Goal: Register for event/course

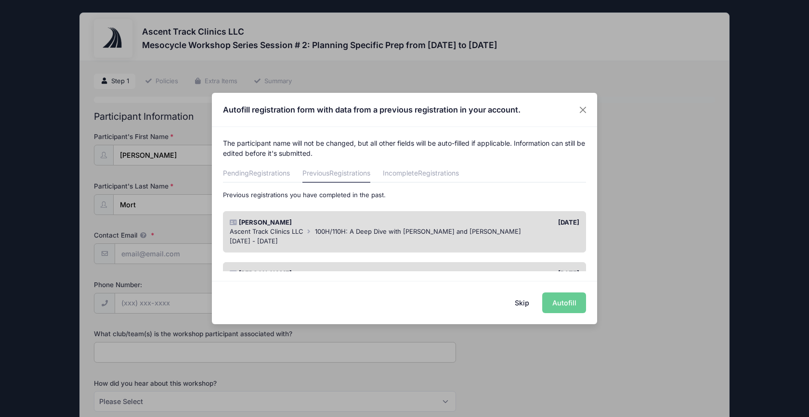
click at [459, 240] on div "Apr 6 - Apr 6, 2025" at bounding box center [405, 242] width 350 height 10
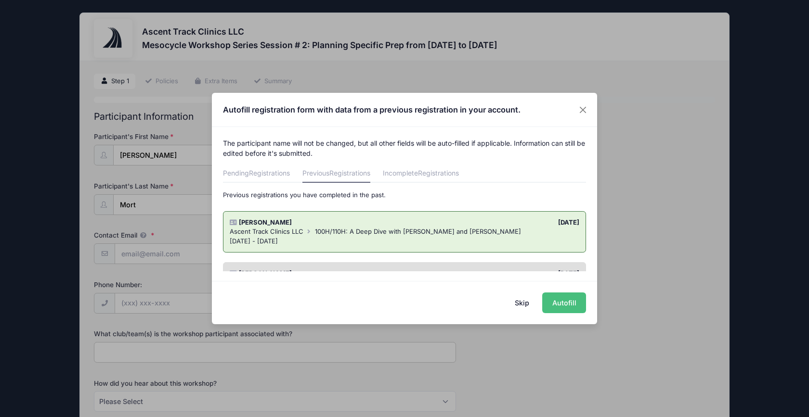
click at [568, 301] on button "Autofill" at bounding box center [564, 303] width 44 height 21
type input "[PERSON_NAME][EMAIL_ADDRESS][DOMAIN_NAME]"
type input "smu"
select select "Email"
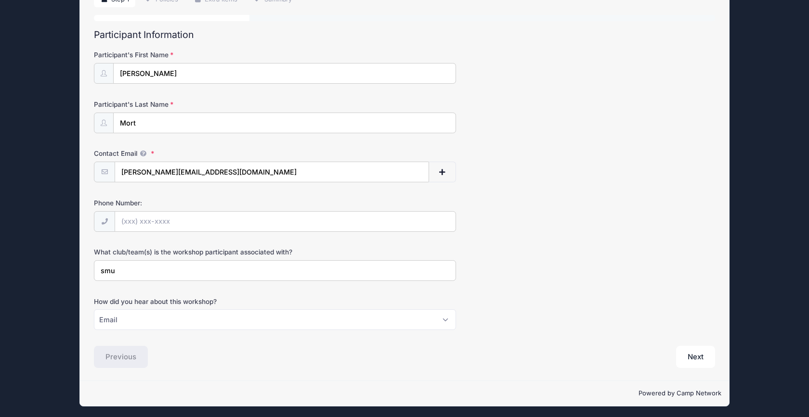
scroll to position [83, 0]
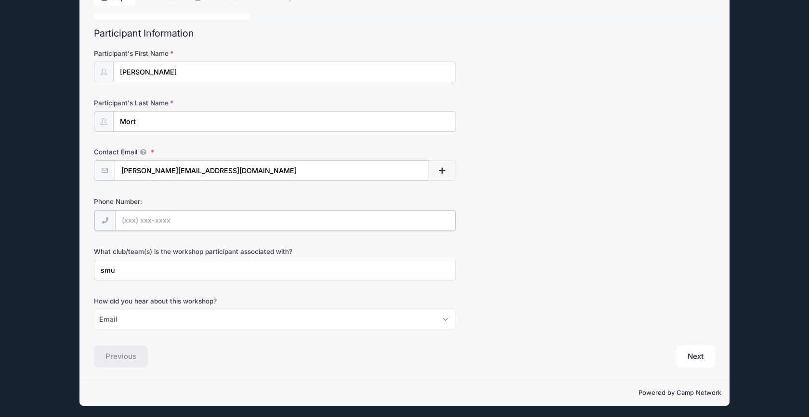
click at [182, 220] on input "Phone Number:" at bounding box center [285, 220] width 340 height 21
type input "(814) 571-3039"
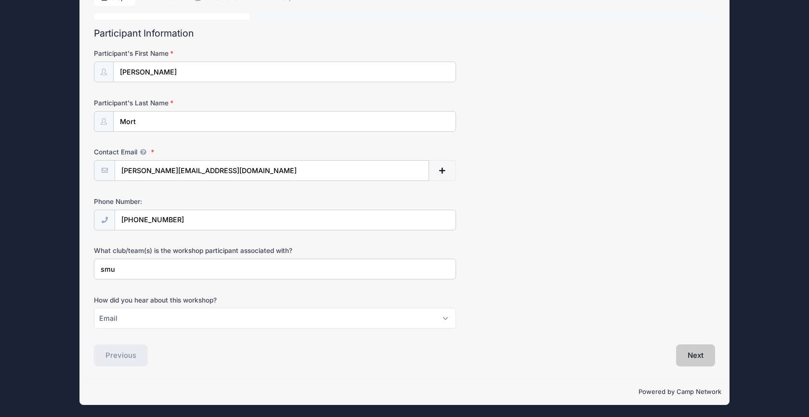
click at [687, 355] on button "Next" at bounding box center [695, 356] width 39 height 22
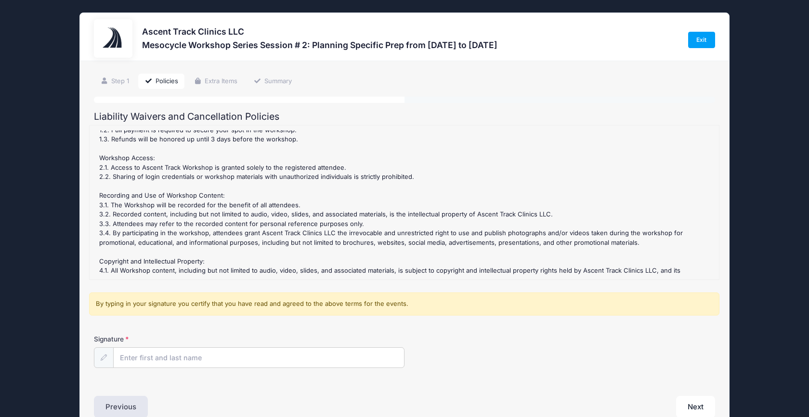
scroll to position [156, 0]
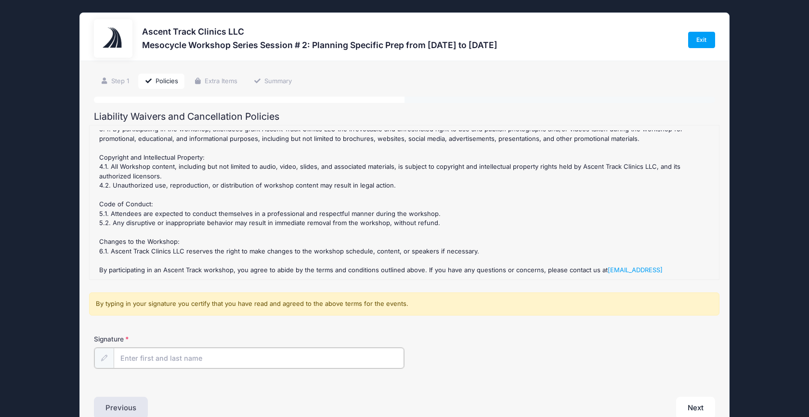
click at [245, 358] on input "Signature" at bounding box center [259, 358] width 290 height 21
type input "Ashley Mort"
click at [697, 403] on button "Next" at bounding box center [695, 407] width 39 height 22
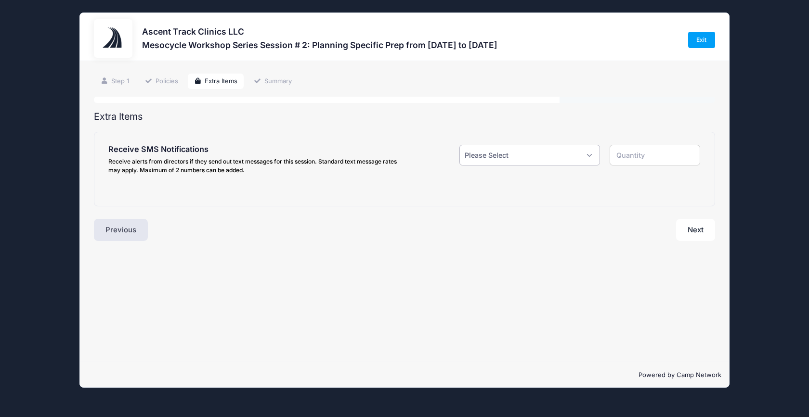
click at [533, 156] on select "Please Select Yes ($0.00) No" at bounding box center [529, 155] width 141 height 21
select select "1"
click at [459, 145] on select "Please Select Yes ($0.00) No" at bounding box center [529, 155] width 141 height 21
type input "1"
click at [238, 213] on input "text" at bounding box center [214, 217] width 169 height 21
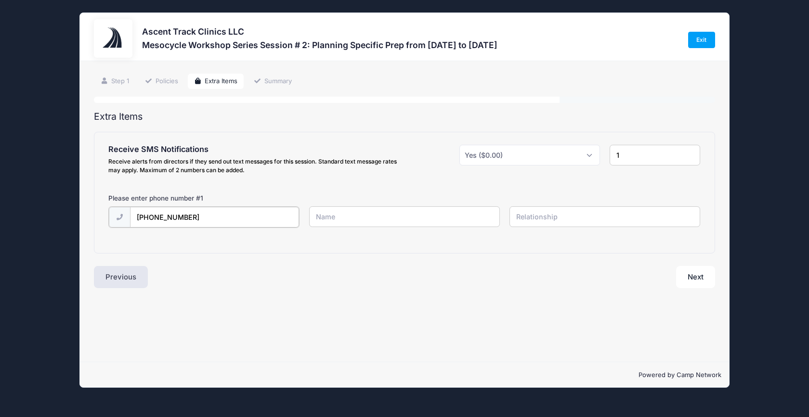
type input "(814) 571-3039"
type input "[PERSON_NAME]"
click at [558, 208] on input "text" at bounding box center [604, 217] width 191 height 21
type input "self"
click at [694, 282] on button "Next" at bounding box center [695, 276] width 39 height 22
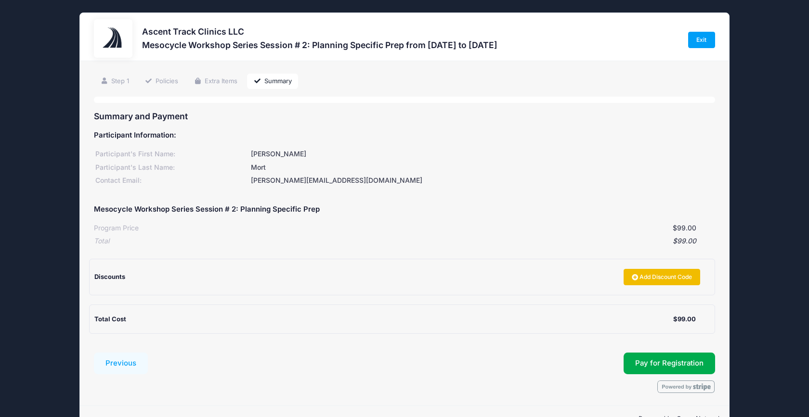
click at [656, 274] on link "Add Discount Code" at bounding box center [661, 277] width 77 height 16
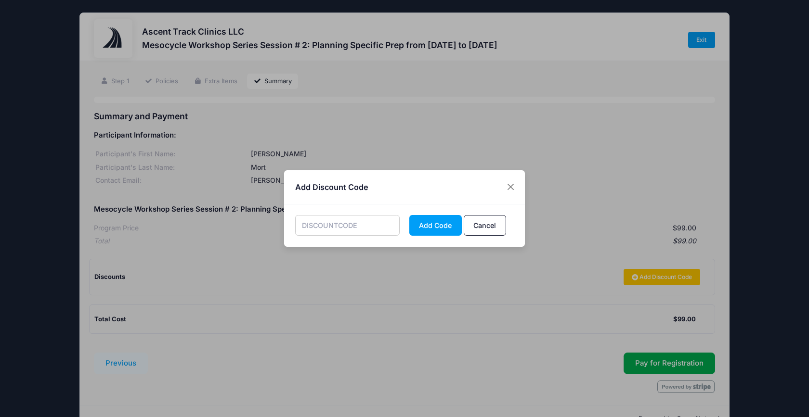
click at [364, 228] on input "text" at bounding box center [347, 225] width 105 height 21
type input "e"
type input "EarlyPrep"
click at [421, 229] on button "Add Code" at bounding box center [435, 225] width 52 height 21
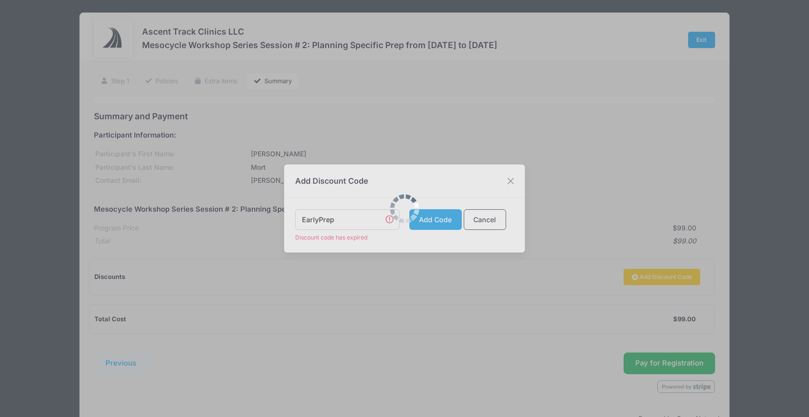
scroll to position [27, 0]
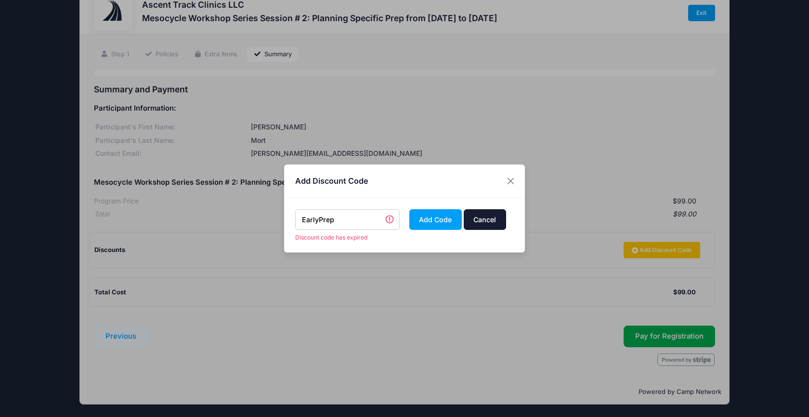
click at [490, 223] on button "Cancel" at bounding box center [485, 219] width 42 height 21
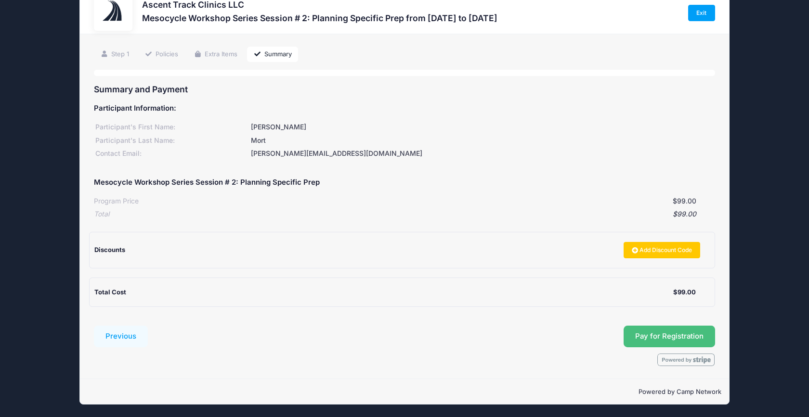
click at [675, 334] on button "Pay for Registration" at bounding box center [668, 337] width 91 height 22
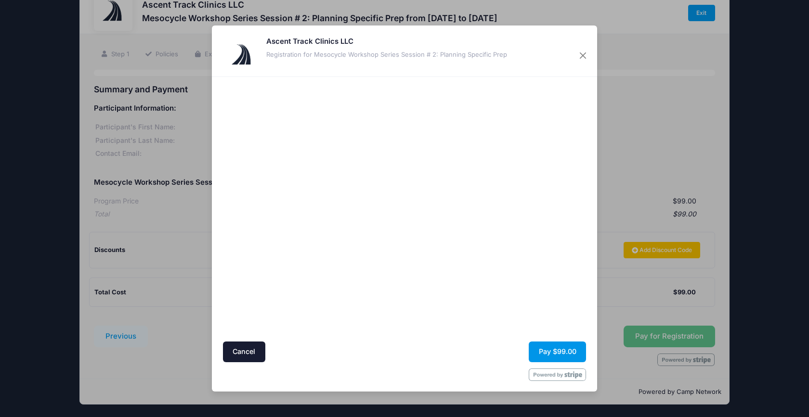
click at [557, 354] on button "Pay $99.00" at bounding box center [557, 352] width 57 height 21
